Goal: Navigation & Orientation: Find specific page/section

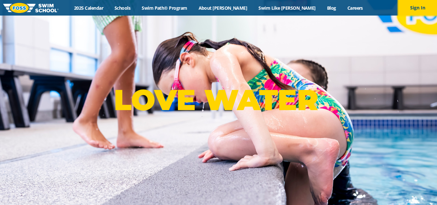
click at [415, 5] on button "Sign In" at bounding box center [418, 8] width 39 height 16
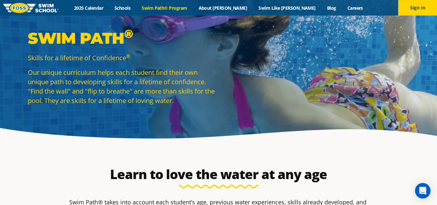
click at [109, 8] on link "2025 Calendar" at bounding box center [89, 8] width 40 height 6
